Goal: Task Accomplishment & Management: Manage account settings

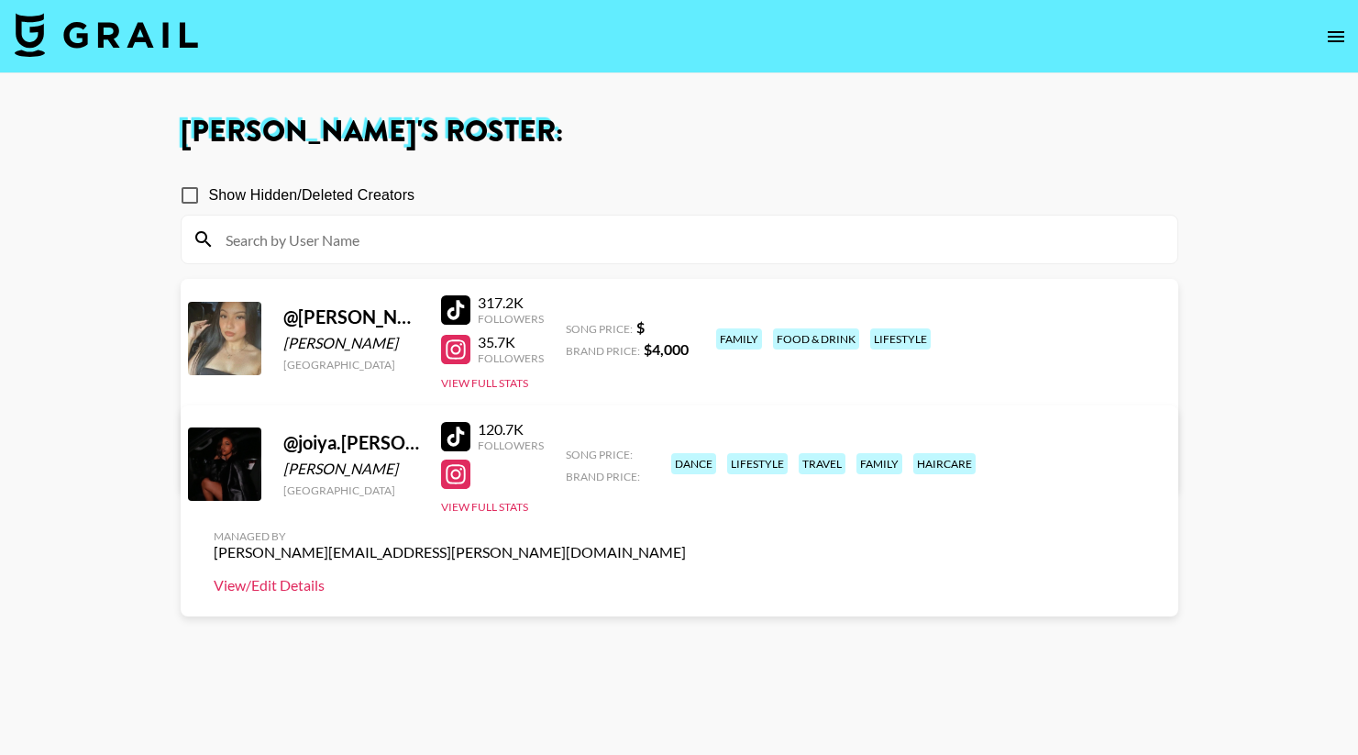
click at [686, 576] on link "View/Edit Details" at bounding box center [450, 585] width 472 height 18
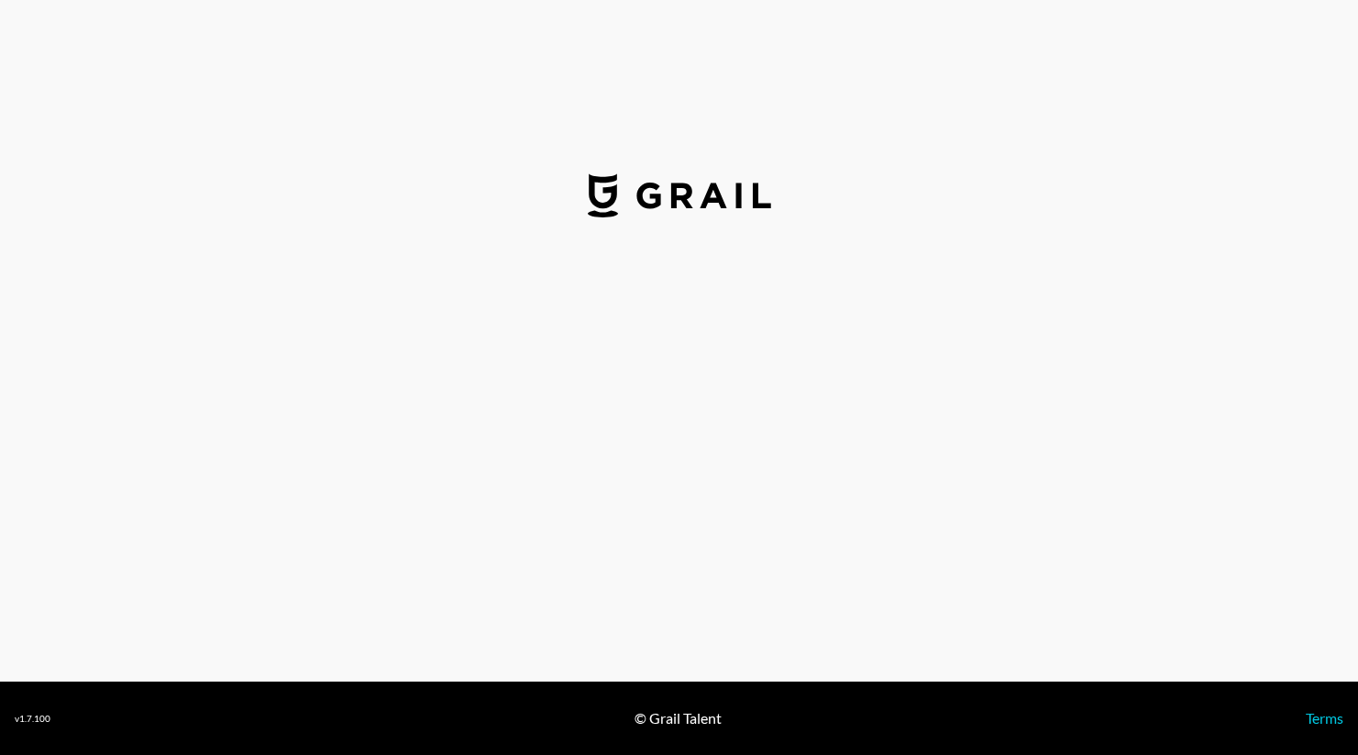
select select "USD"
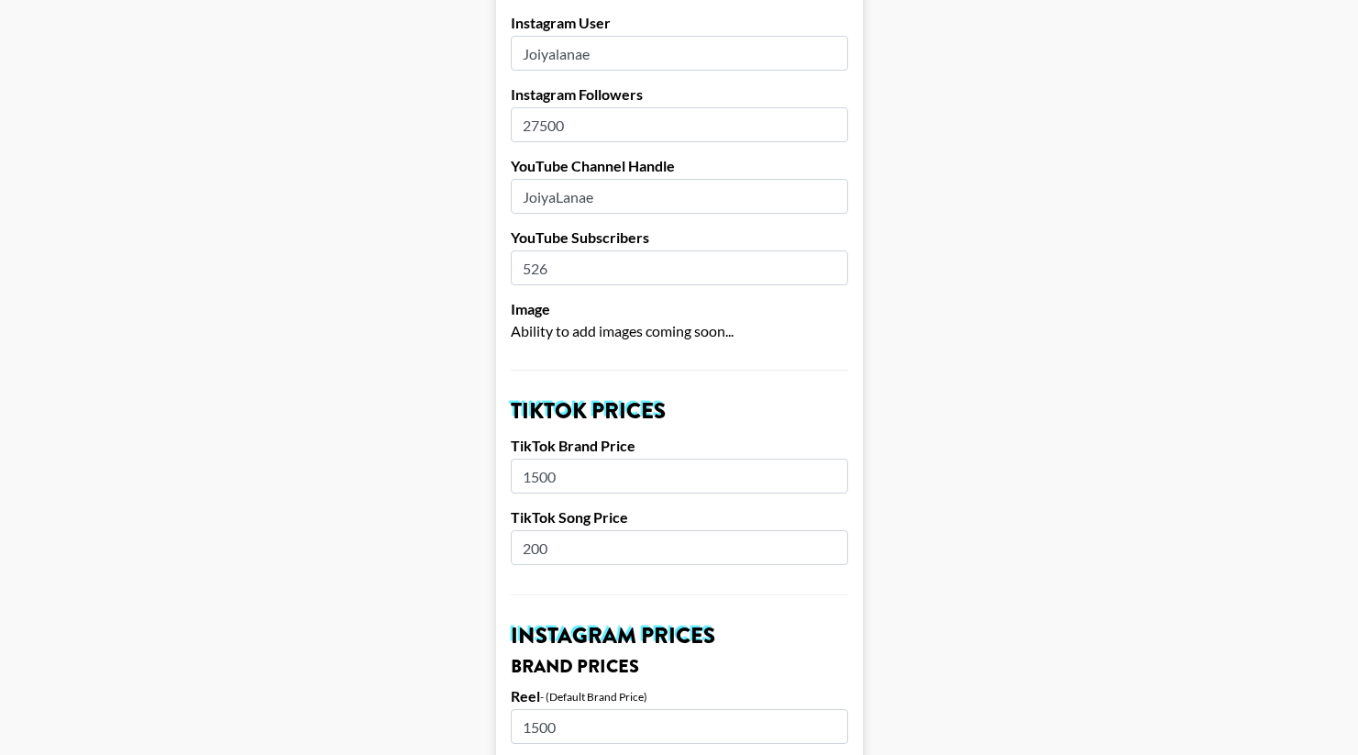
scroll to position [389, 0]
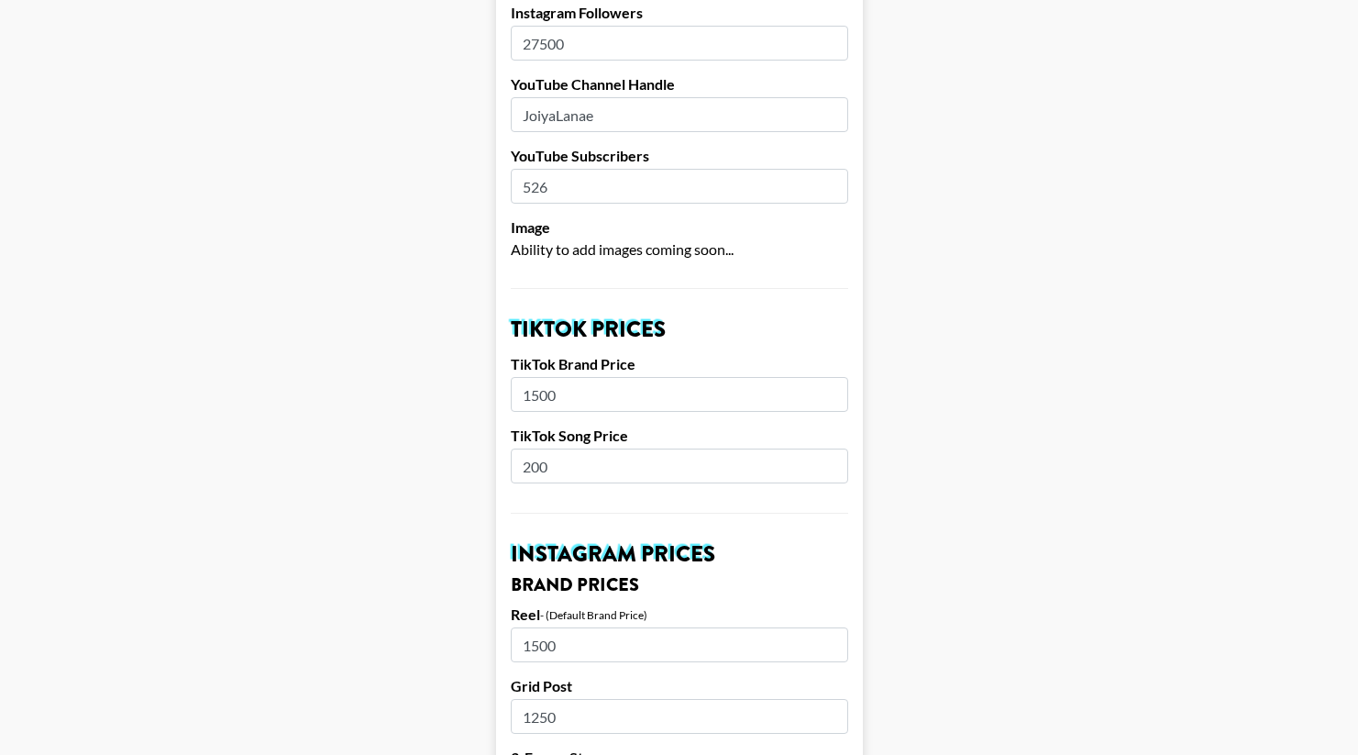
click at [638, 448] on input "200" at bounding box center [679, 465] width 337 height 35
type input "250"
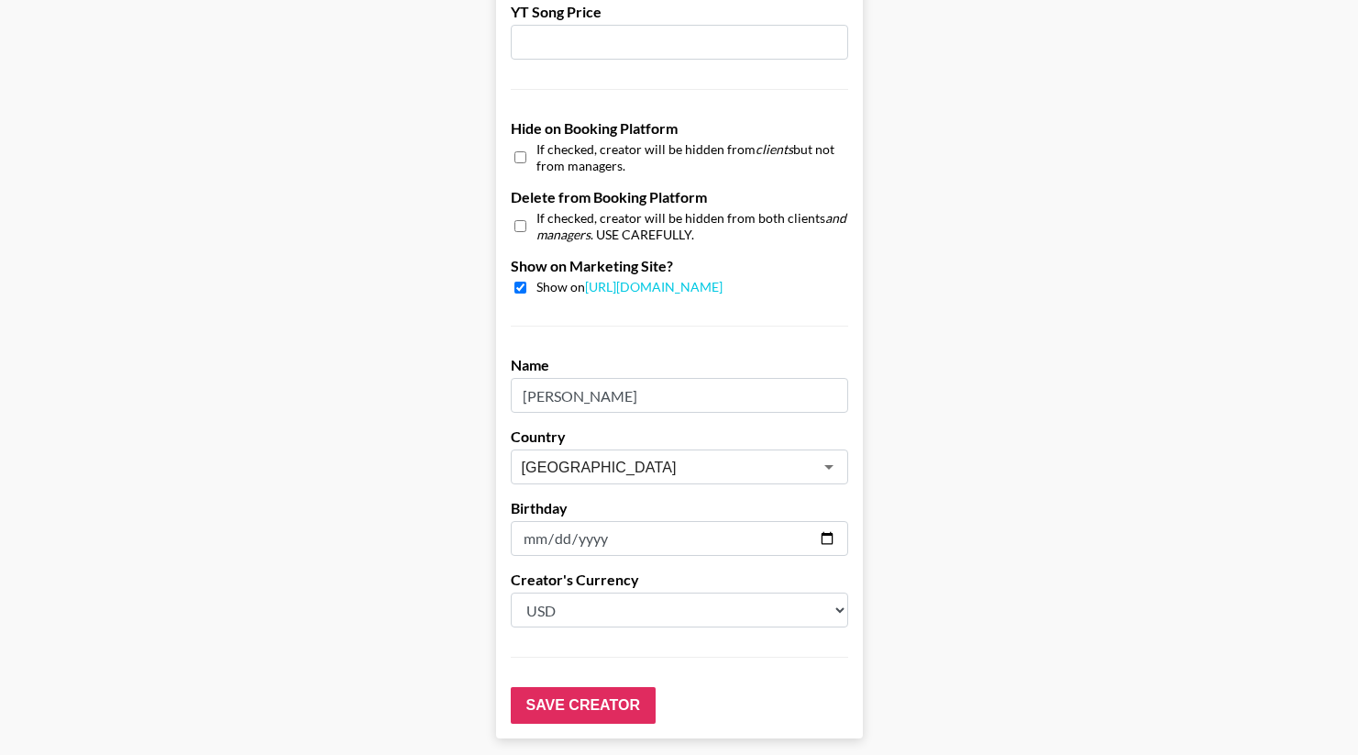
scroll to position [1733, 0]
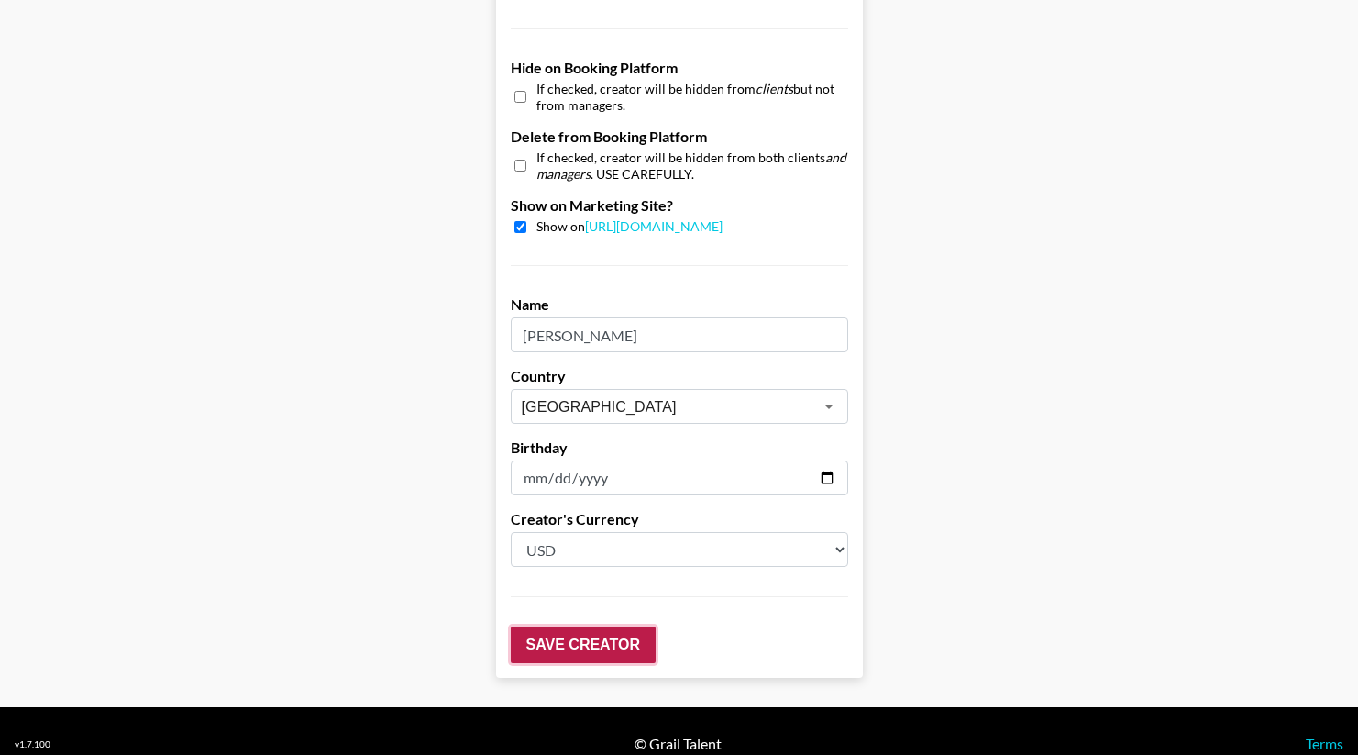
click at [535, 626] on input "Save Creator" at bounding box center [583, 644] width 145 height 37
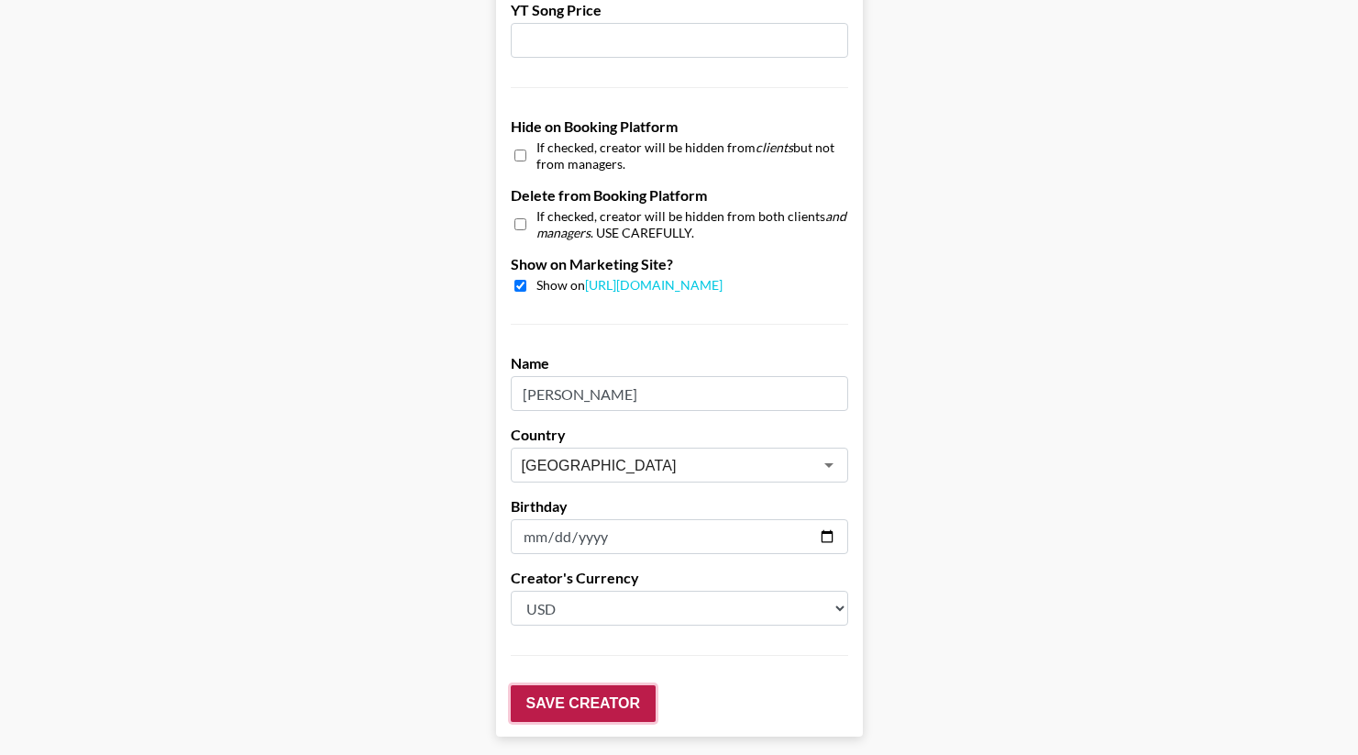
scroll to position [1792, 0]
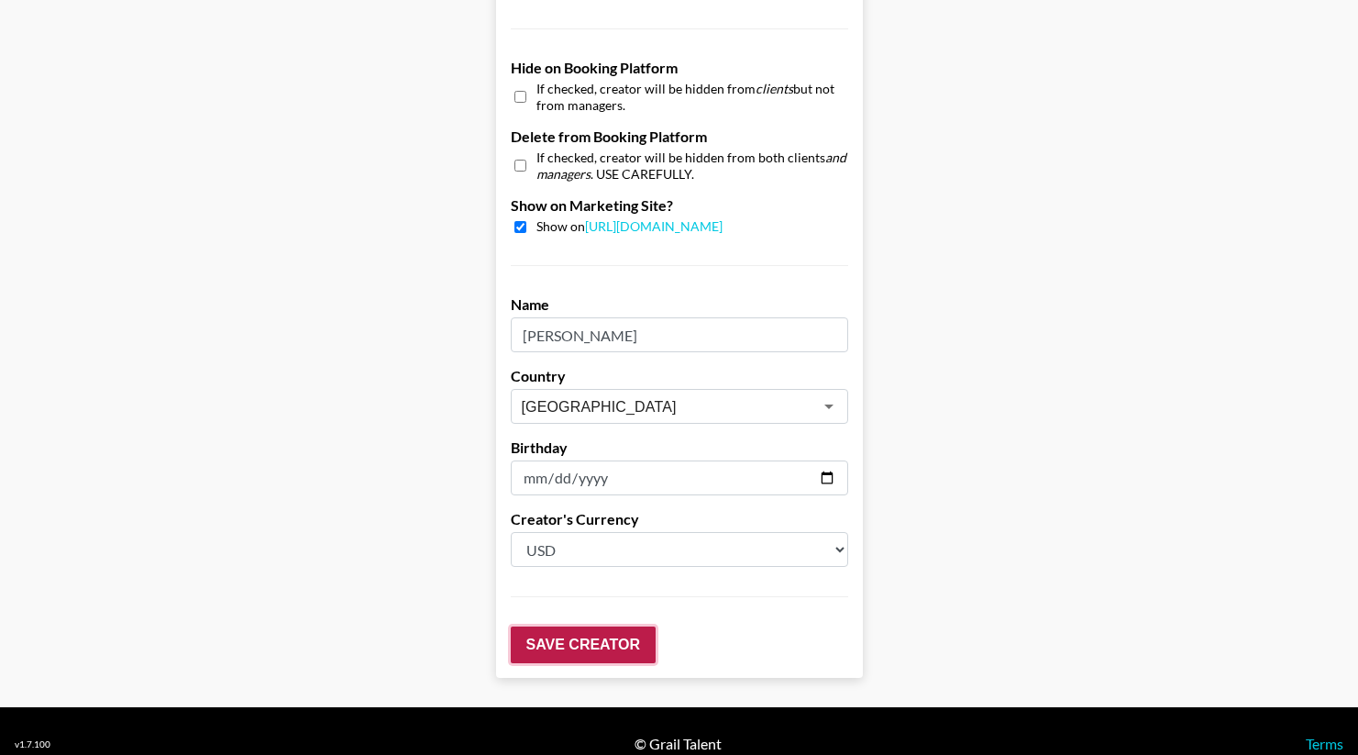
click at [579, 626] on input "Save Creator" at bounding box center [583, 644] width 145 height 37
